Goal: Information Seeking & Learning: Learn about a topic

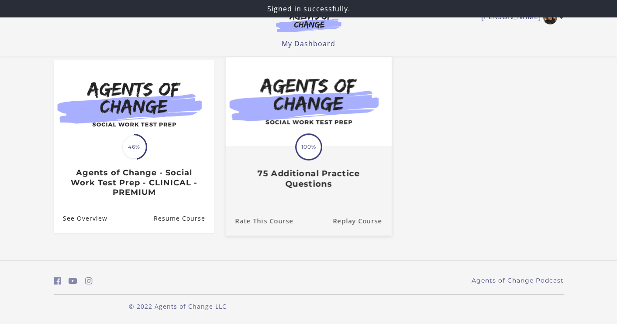
scroll to position [76, 0]
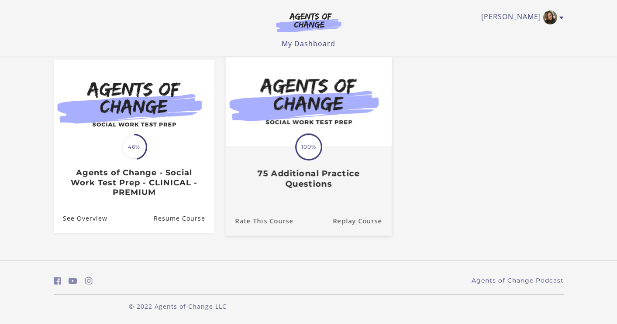
click at [307, 145] on span "100%" at bounding box center [308, 147] width 24 height 24
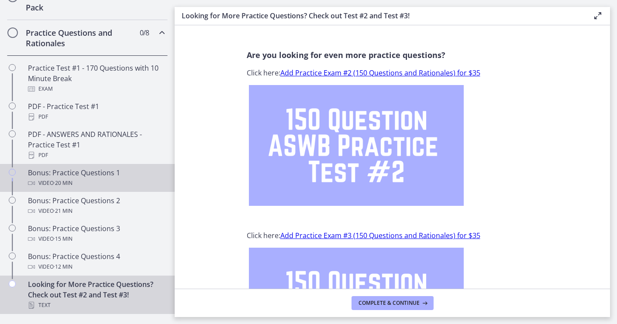
scroll to position [437, 0]
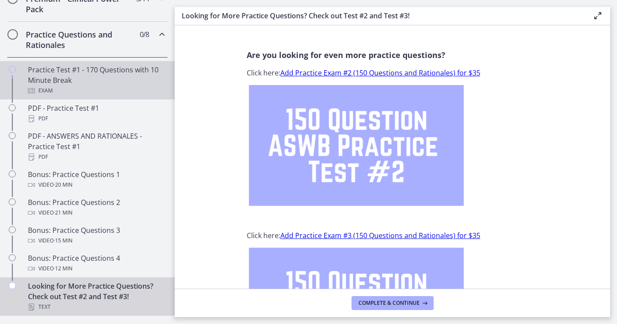
click at [121, 83] on div "Practice Test #1 - 170 Questions with 10 Minute Break Exam" at bounding box center [96, 80] width 136 height 31
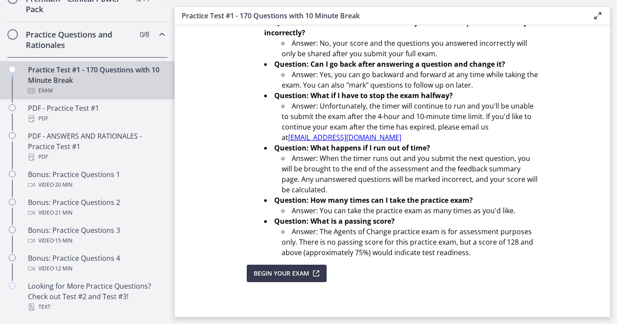
scroll to position [296, 0]
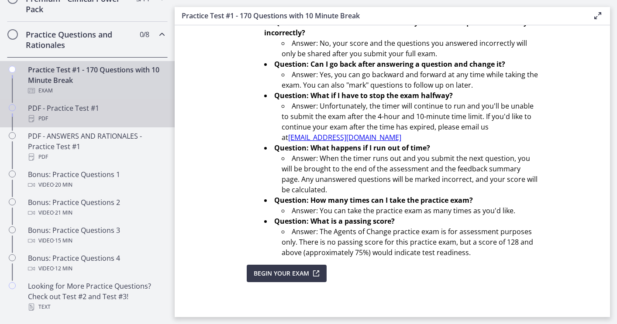
click at [141, 109] on div "PDF - Practice Test #1 PDF" at bounding box center [96, 113] width 136 height 21
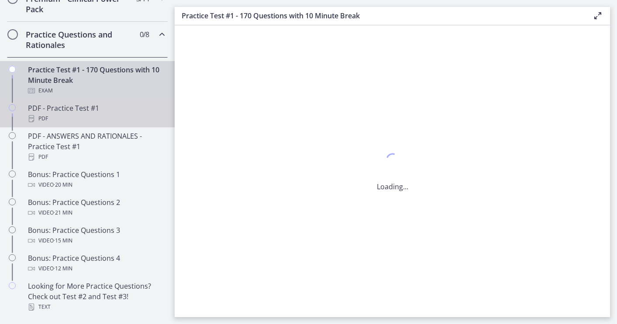
scroll to position [0, 0]
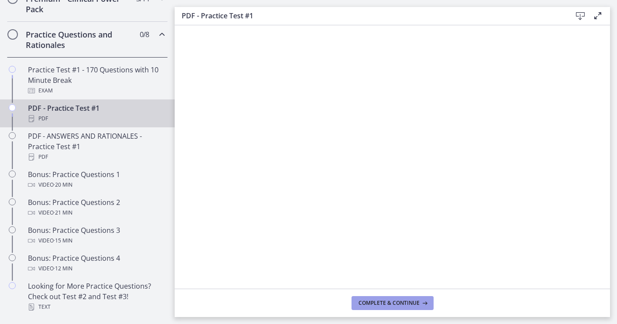
click at [414, 302] on span "Complete & continue" at bounding box center [388, 303] width 61 height 7
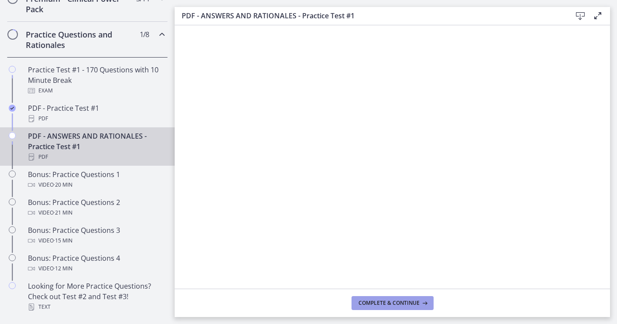
click at [389, 305] on span "Complete & continue" at bounding box center [388, 303] width 61 height 7
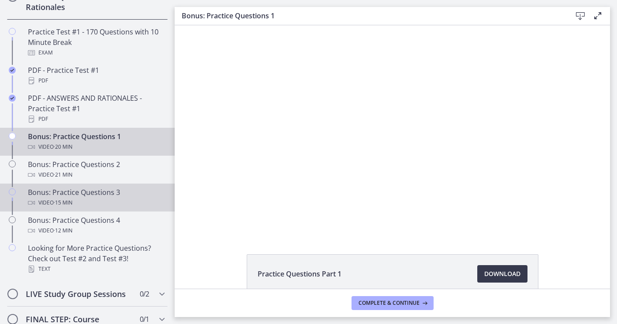
scroll to position [475, 0]
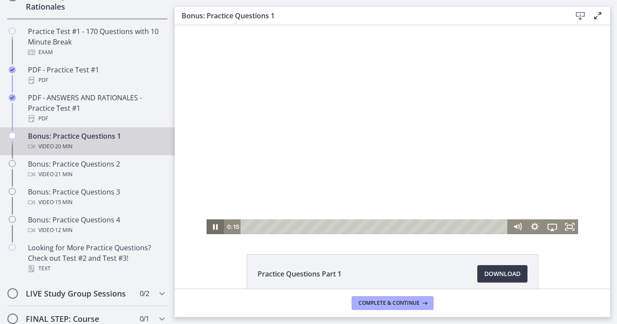
click at [218, 227] on icon "Pause" at bounding box center [215, 227] width 17 height 15
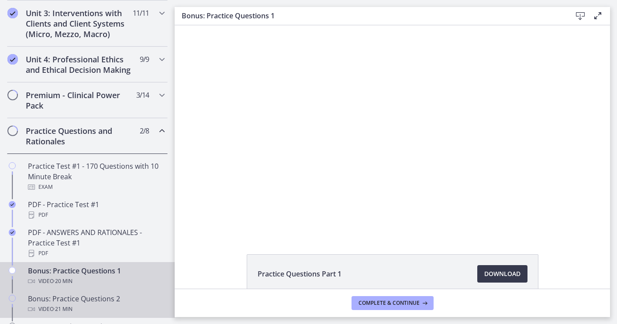
scroll to position [333, 0]
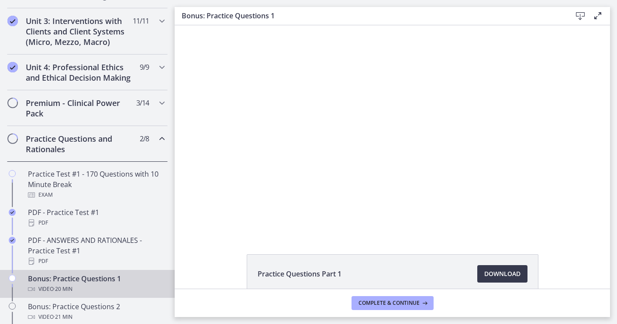
click at [143, 146] on div "Practice Questions and Rationales 2 / 8 Completed" at bounding box center [87, 144] width 161 height 36
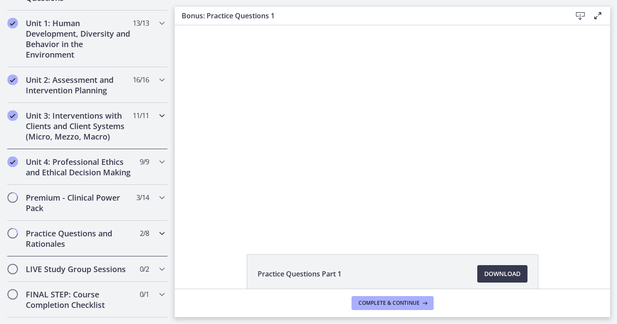
scroll to position [238, 0]
click at [129, 82] on h2 "Unit 2: Assessment and Intervention Planning" at bounding box center [79, 85] width 107 height 21
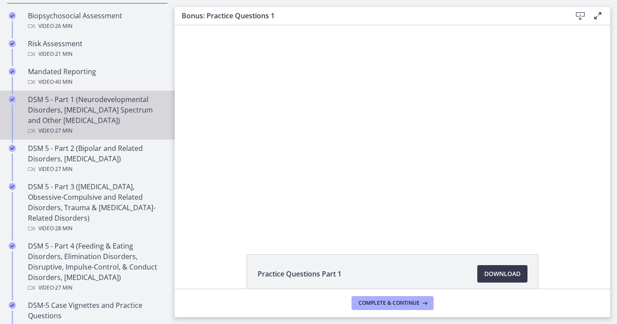
scroll to position [341, 0]
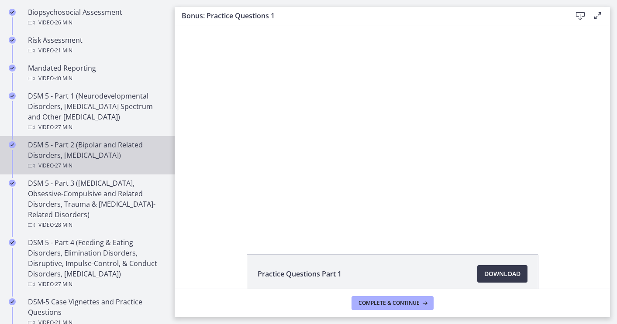
click at [120, 151] on div "DSM 5 - Part 2 (Bipolar and Related Disorders, [MEDICAL_DATA]) Video · 27 min" at bounding box center [96, 155] width 136 height 31
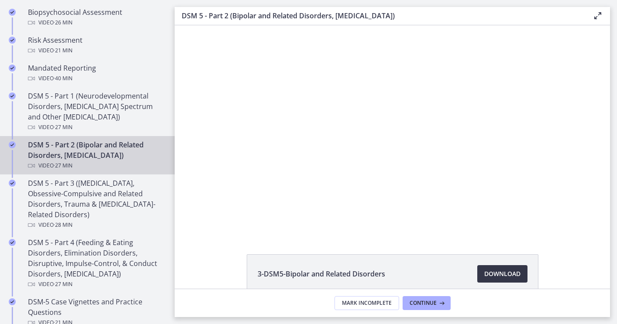
click at [511, 271] on span "Download Opens in a new window" at bounding box center [502, 274] width 36 height 10
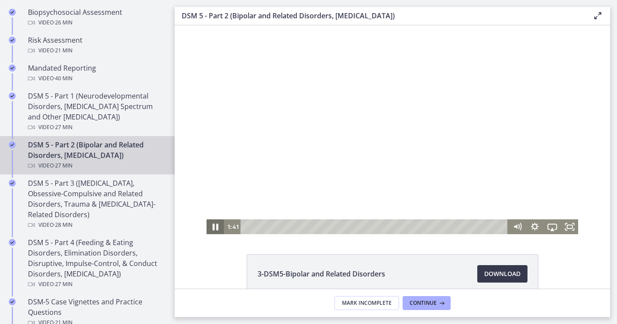
click at [218, 226] on icon "Pause" at bounding box center [215, 227] width 21 height 18
